Goal: Find specific page/section: Locate a particular part of the current website

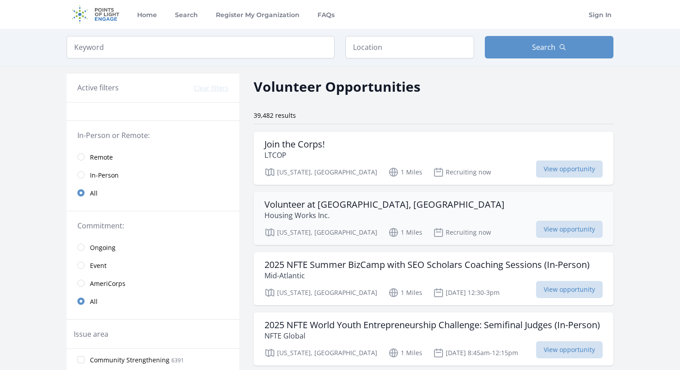
click at [323, 217] on p "Housing Works Inc." at bounding box center [384, 215] width 240 height 11
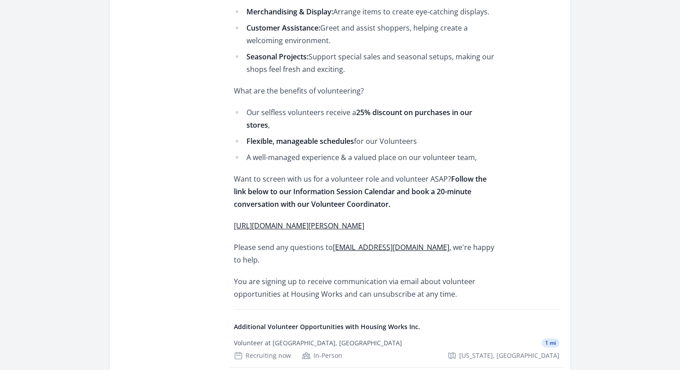
scroll to position [540, 0]
